Goal: Transaction & Acquisition: Purchase product/service

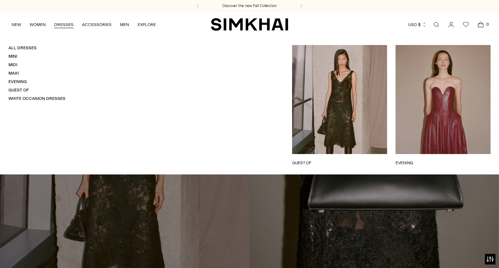
click at [67, 24] on link "DRESSES" at bounding box center [63, 24] width 19 height 15
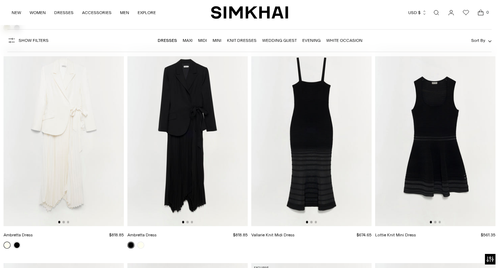
scroll to position [2660, 0]
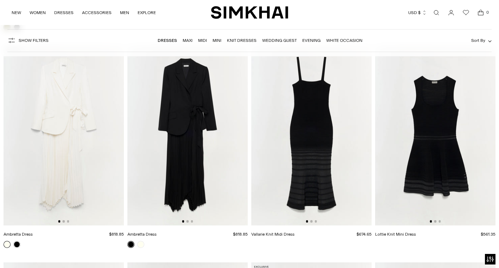
click at [64, 223] on img at bounding box center [64, 135] width 120 height 181
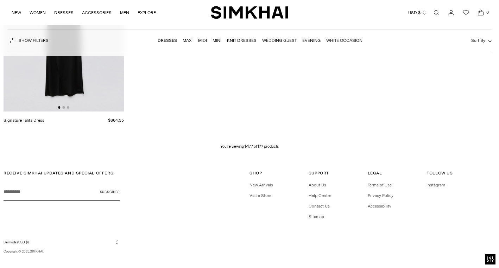
scroll to position [9736, 0]
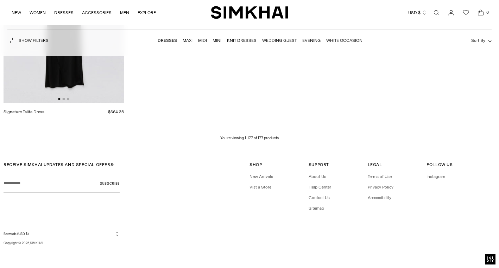
click at [332, 41] on link "White Occasion" at bounding box center [344, 40] width 36 height 5
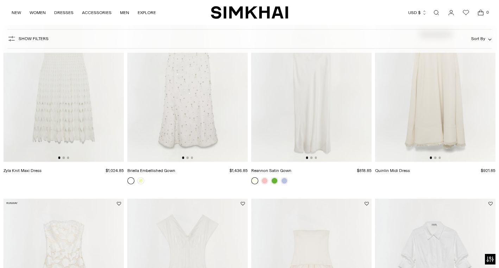
scroll to position [115, 0]
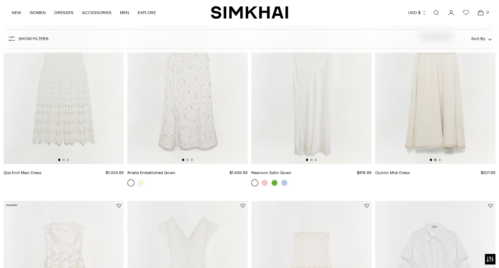
click at [434, 161] on button "Go to slide 2" at bounding box center [435, 160] width 2 height 2
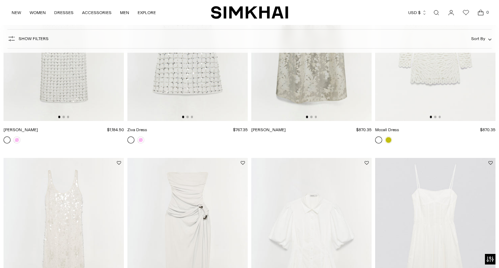
scroll to position [521, 0]
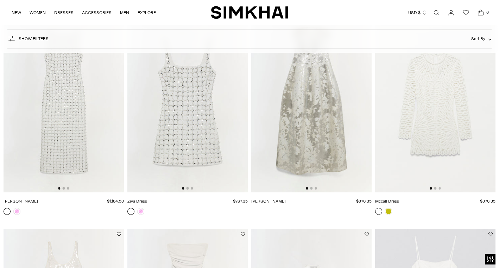
click at [313, 188] on div at bounding box center [311, 188] width 11 height 2
click at [311, 190] on img at bounding box center [311, 102] width 120 height 181
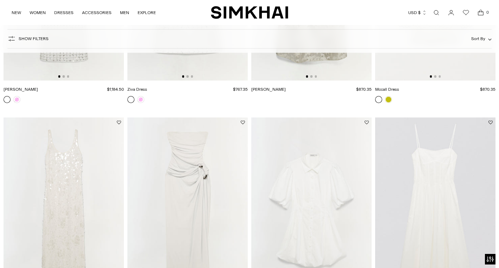
scroll to position [711, 0]
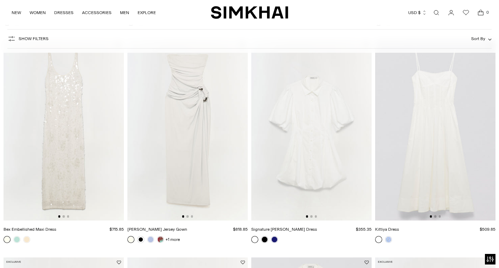
click at [187, 218] on img at bounding box center [187, 130] width 120 height 181
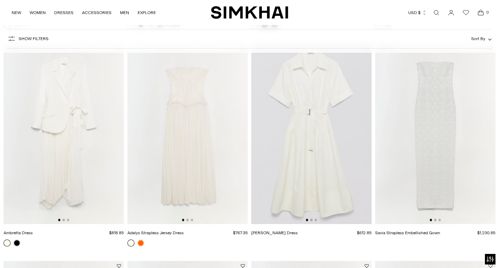
scroll to position [925, 0]
click at [188, 222] on img at bounding box center [187, 133] width 120 height 181
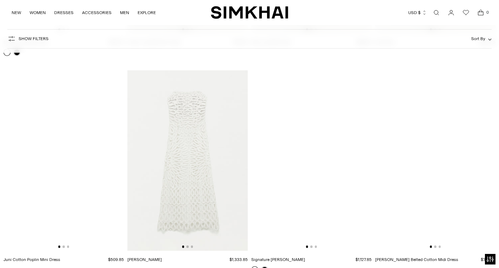
scroll to position [1569, 0]
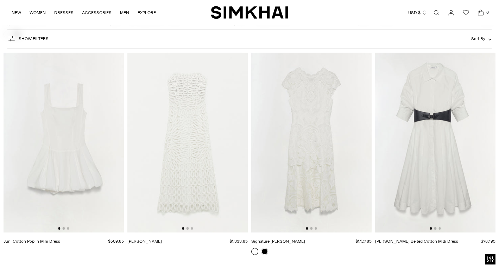
click at [312, 228] on div at bounding box center [311, 228] width 11 height 2
click at [312, 230] on img at bounding box center [311, 142] width 120 height 181
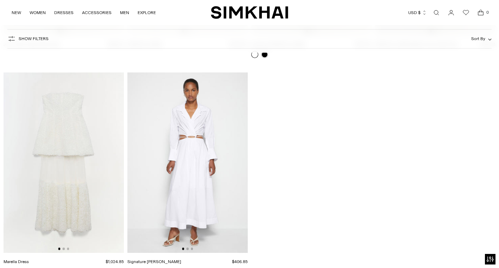
scroll to position [1764, 0]
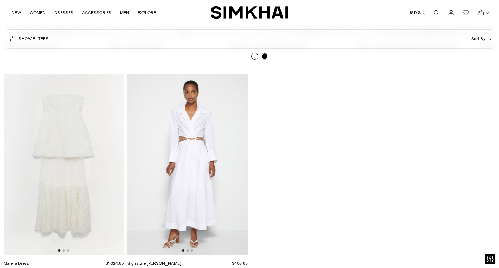
click at [70, 203] on img at bounding box center [64, 164] width 120 height 181
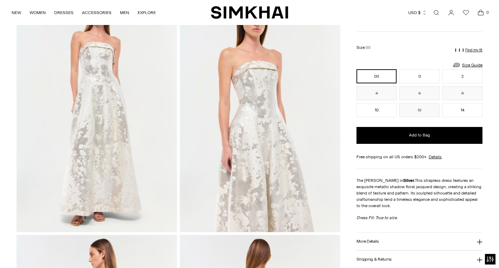
scroll to position [60, 0]
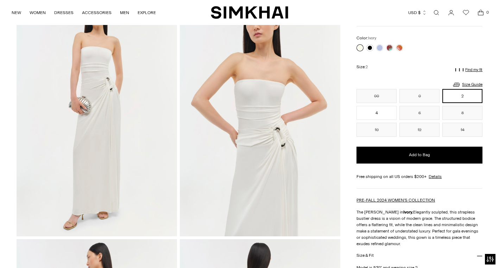
scroll to position [67, 0]
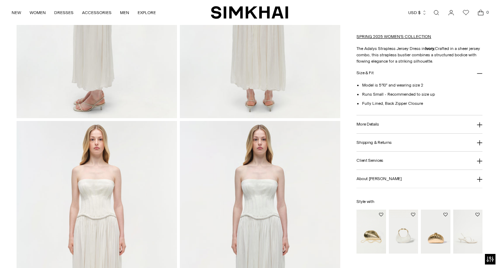
scroll to position [481, 0]
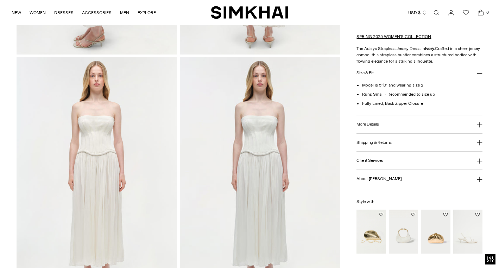
click at [108, 162] on img at bounding box center [97, 177] width 160 height 241
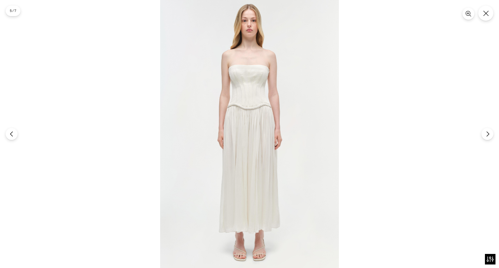
click at [265, 106] on img at bounding box center [249, 134] width 179 height 268
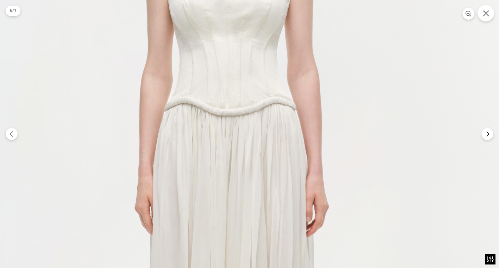
click at [489, 12] on icon "Close" at bounding box center [486, 13] width 6 height 6
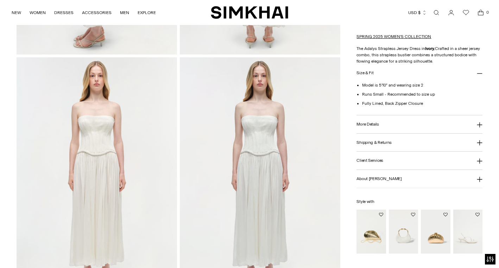
scroll to position [481, 0]
